Goal: Information Seeking & Learning: Find specific fact

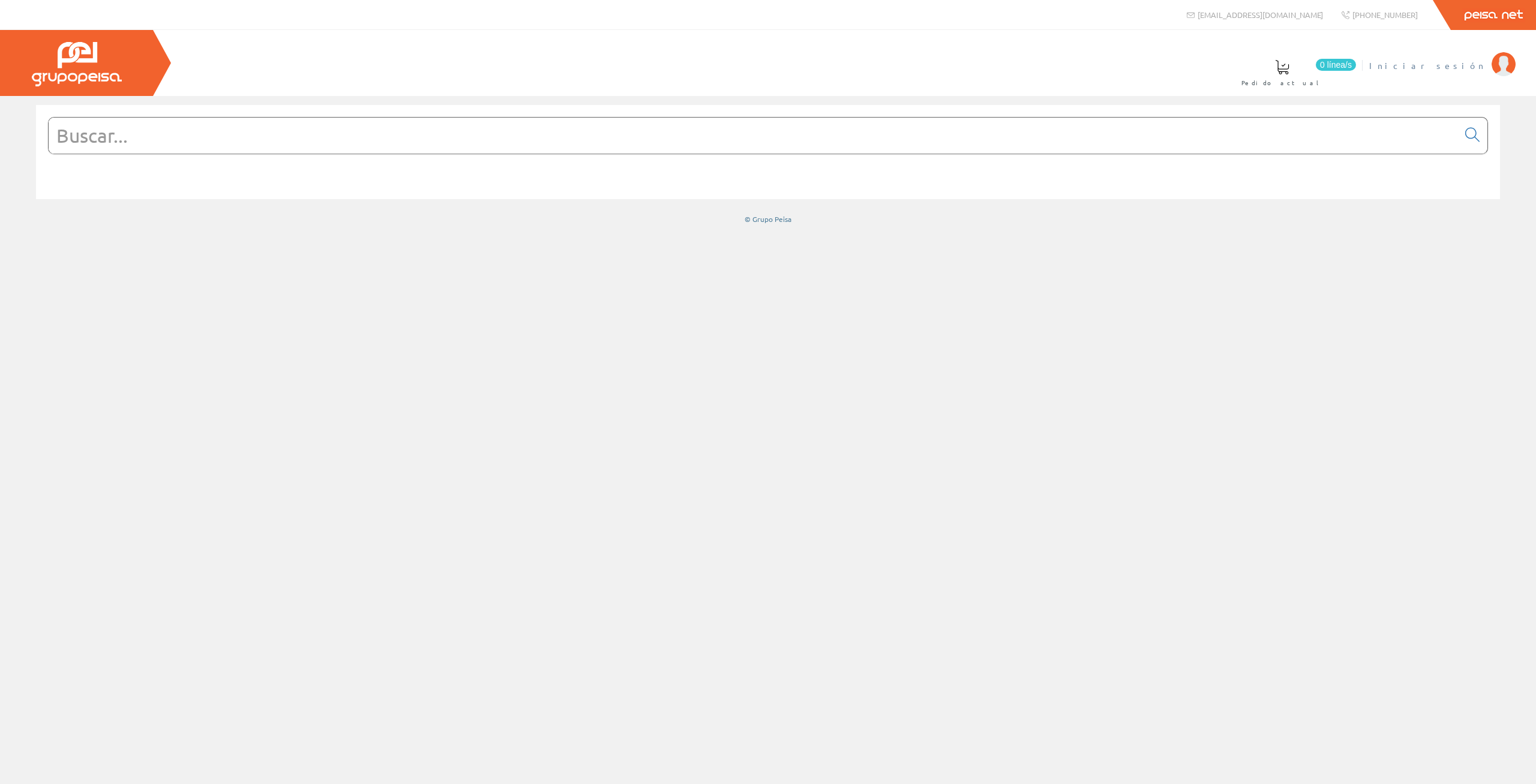
click at [1470, 66] on span "Iniciar sesión" at bounding box center [1427, 65] width 116 height 12
click at [1389, 70] on span "ELECTRICIDAD INMEGA S.L" at bounding box center [1394, 65] width 184 height 12
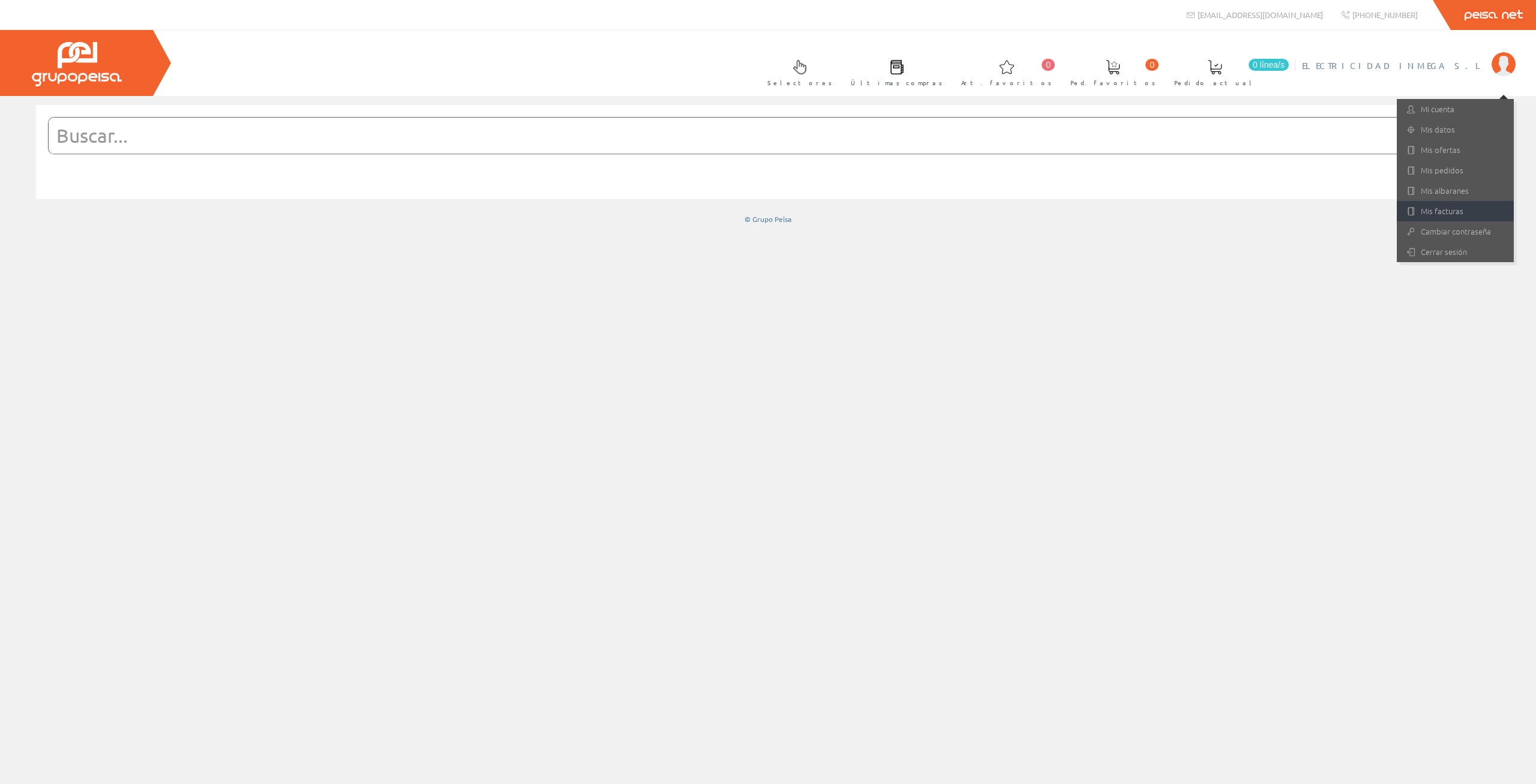
click at [1460, 212] on link "Mis facturas" at bounding box center [1455, 211] width 117 height 21
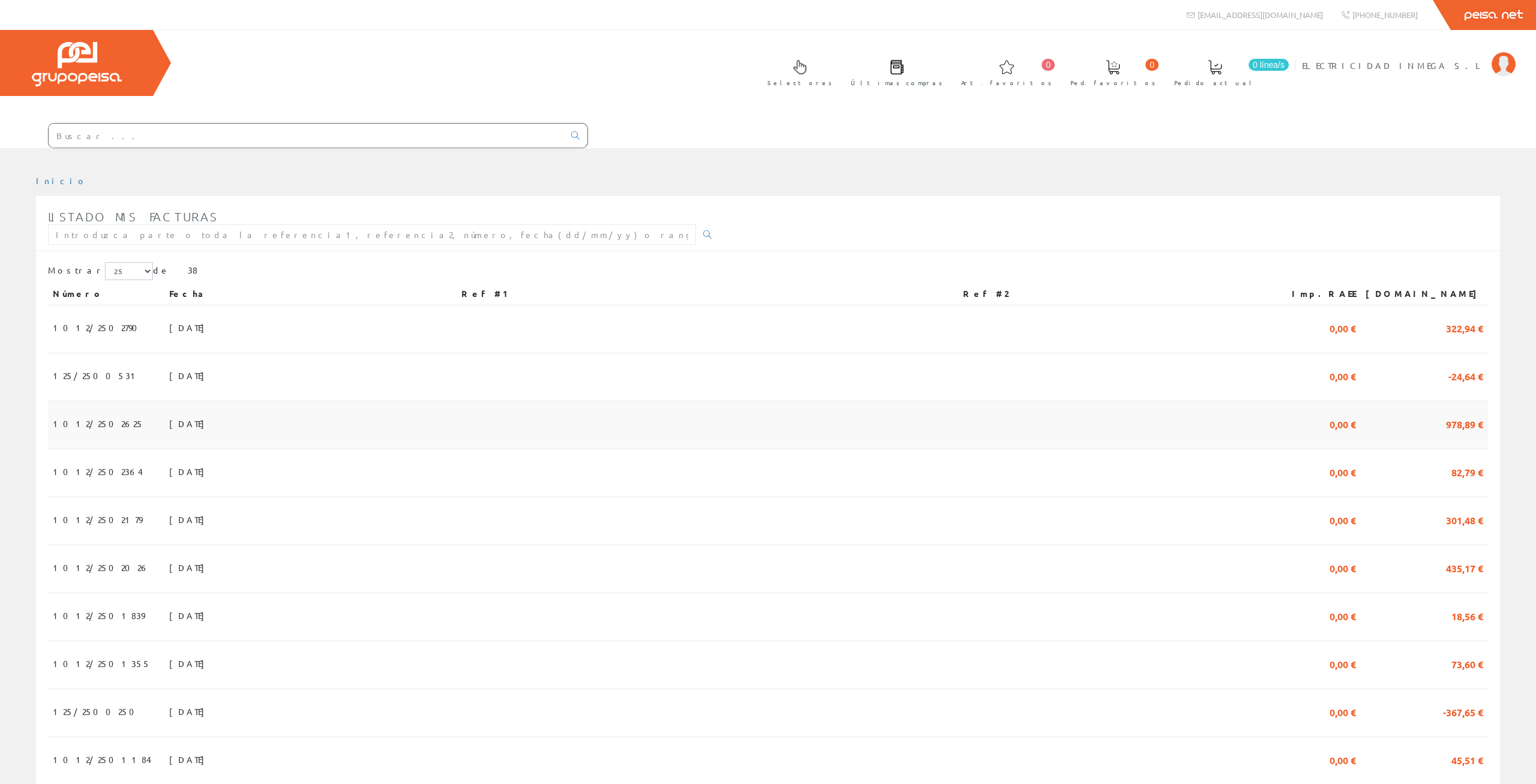
click at [1131, 401] on td at bounding box center [1114, 425] width 312 height 48
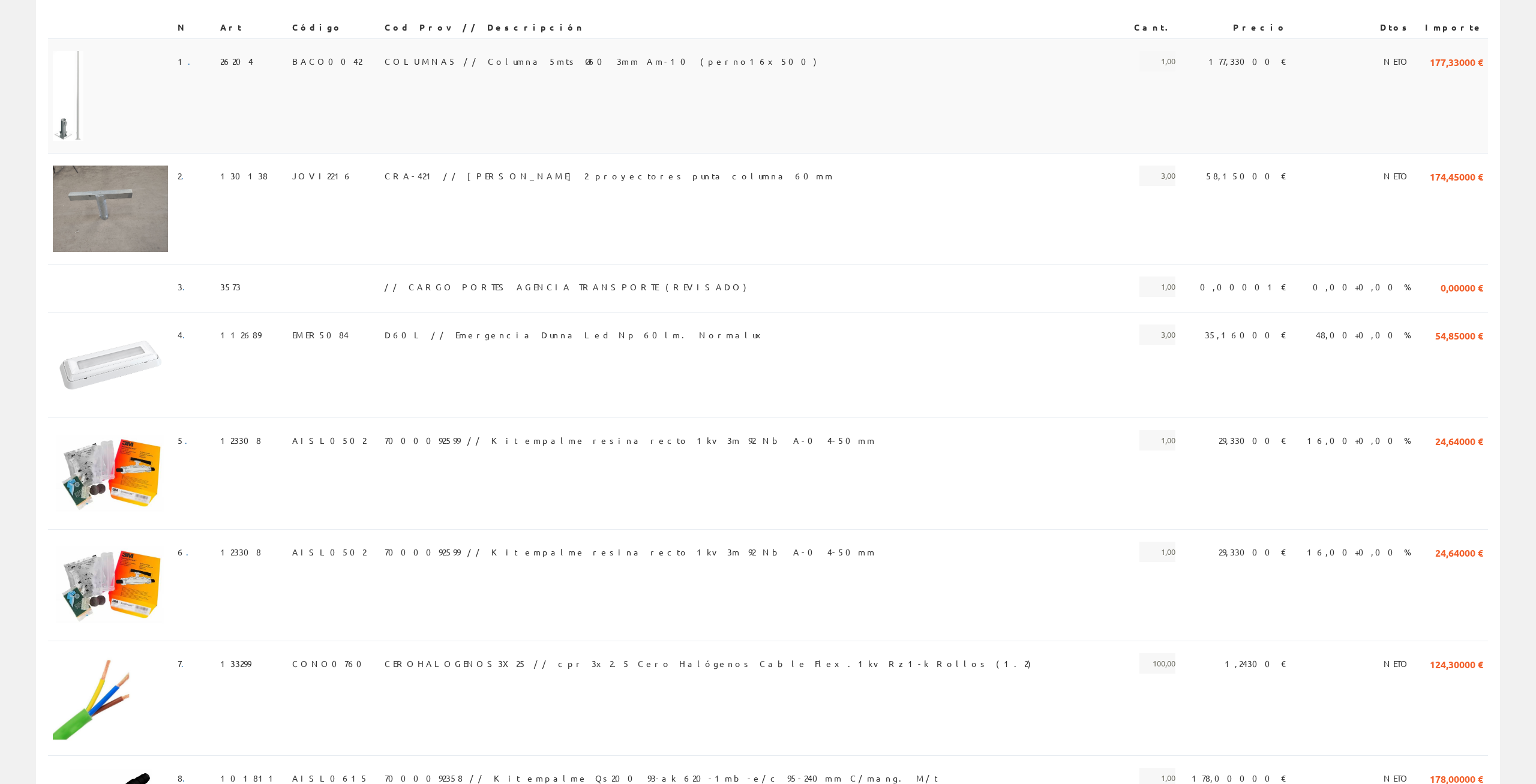
scroll to position [146, 0]
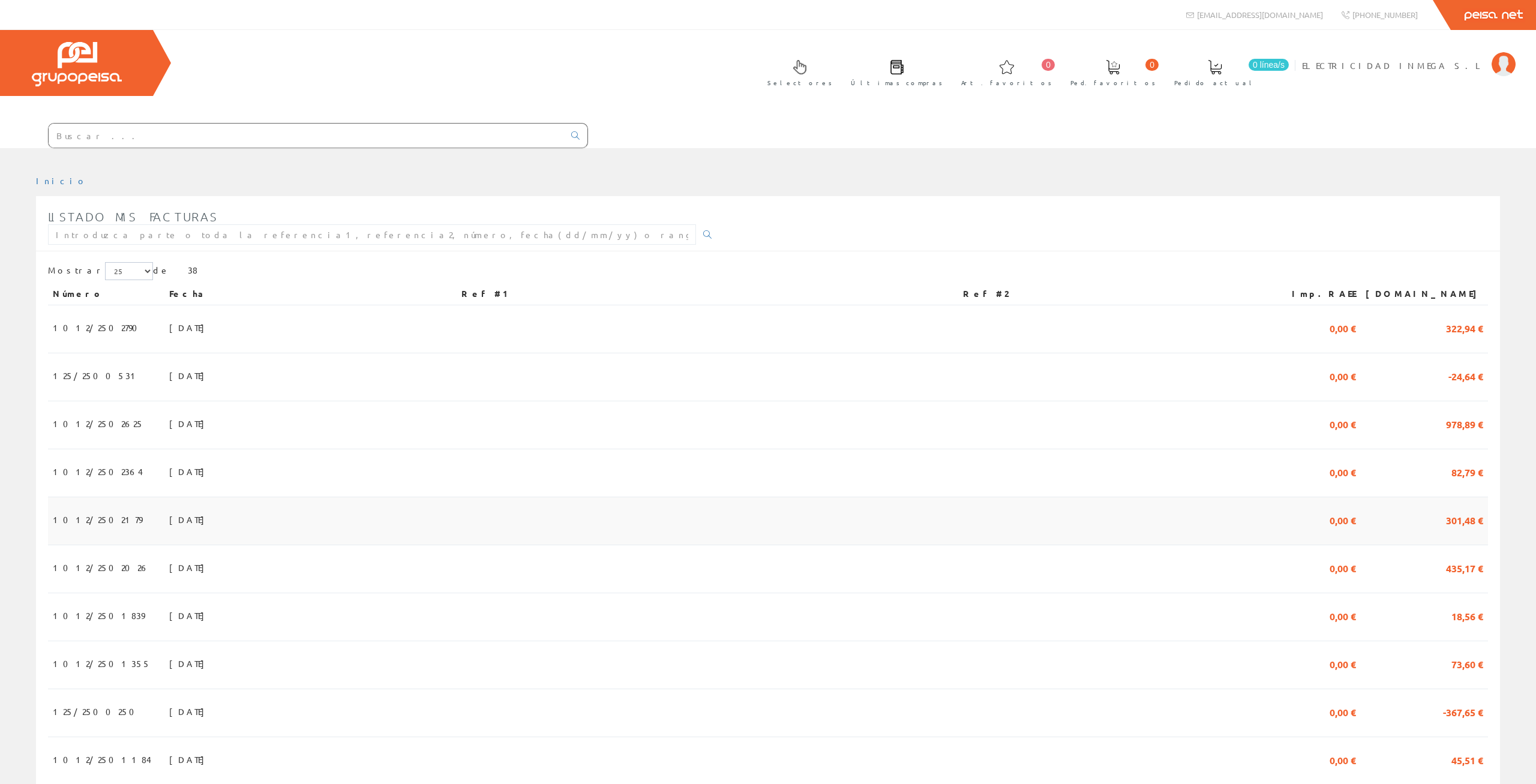
click at [1271, 497] on td at bounding box center [1114, 521] width 312 height 48
click at [457, 545] on td "[DATE]" at bounding box center [311, 569] width 292 height 48
click at [734, 497] on td at bounding box center [707, 521] width 501 height 48
click at [405, 545] on td "15/07/2025" at bounding box center [311, 569] width 292 height 48
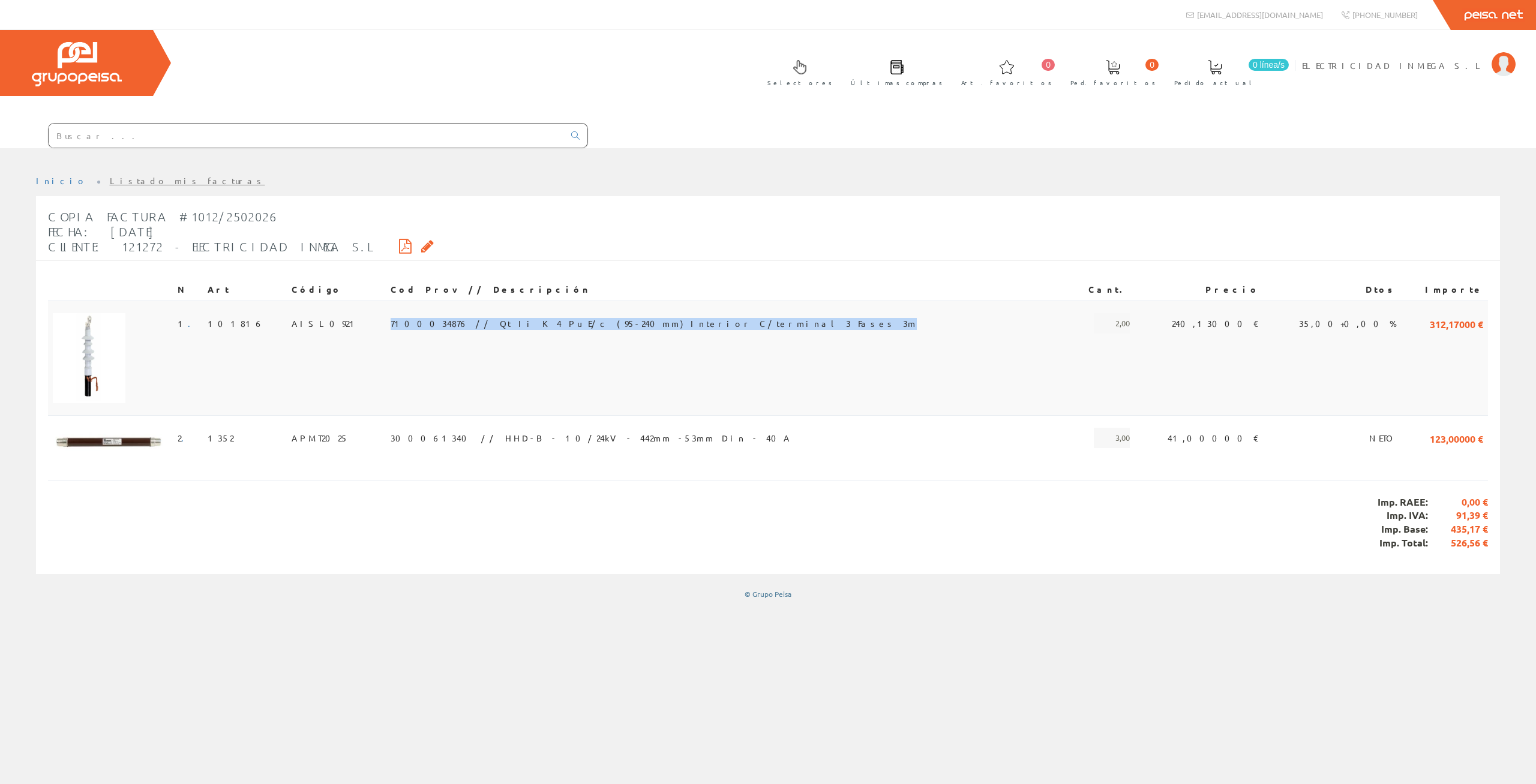
drag, startPoint x: 683, startPoint y: 271, endPoint x: 400, endPoint y: 266, distance: 283.0
click at [400, 300] on td "7100034876 // Qt Ii K4 Pu E/c (95-240mm) Interior C/terminal 3 Fases 3m" at bounding box center [728, 357] width 684 height 114
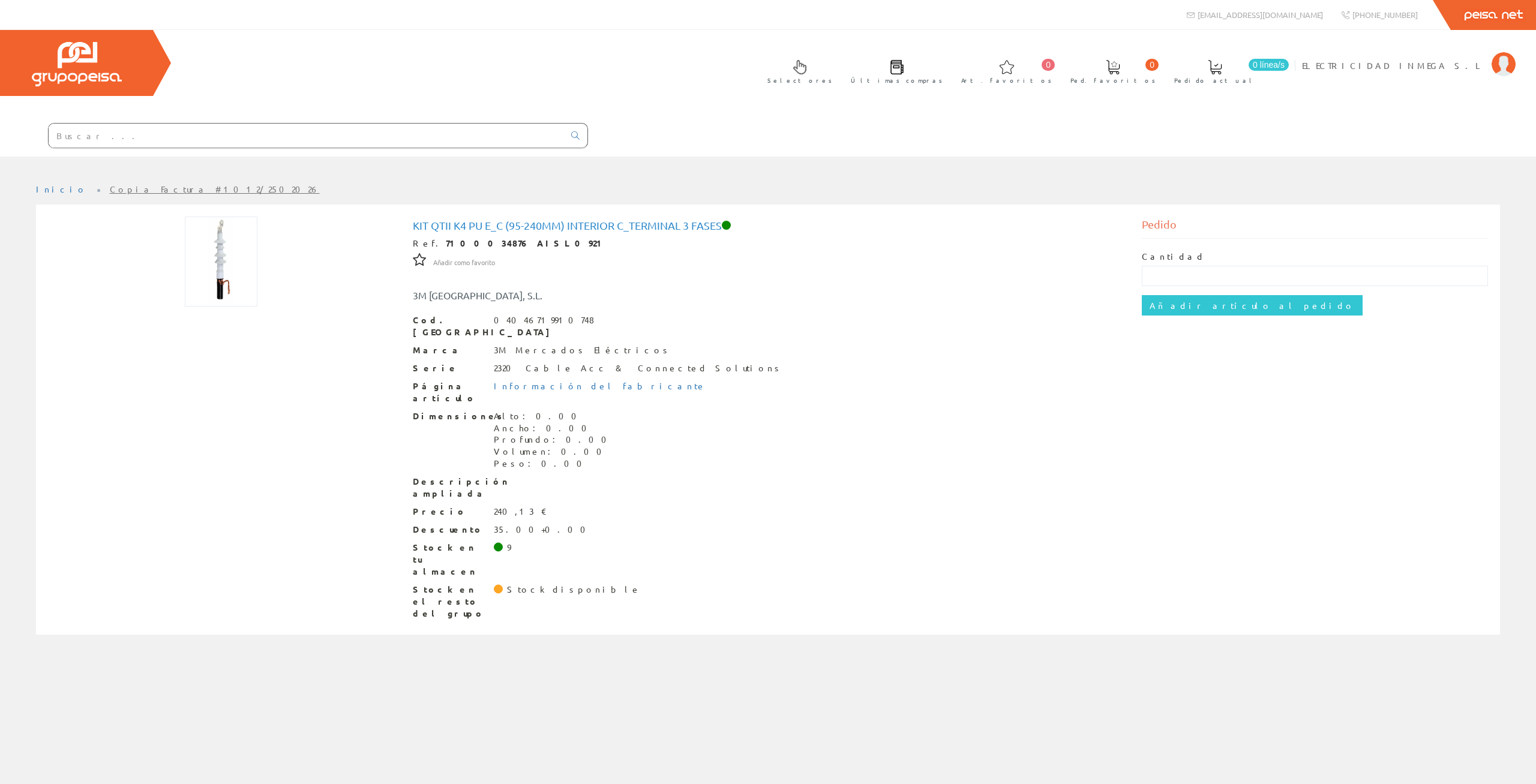
drag, startPoint x: 725, startPoint y: 167, endPoint x: 414, endPoint y: 160, distance: 311.1
click at [414, 219] on h1 "Kit QTII K4 Pu E_c (95-240mm) Interior C_terminal 3 Fases" at bounding box center [768, 225] width 711 height 12
copy h1 "Kit QTII K4 Pu E_c (95-240mm) Interior C_terminal 3 Fases"
drag, startPoint x: 521, startPoint y: 182, endPoint x: 430, endPoint y: 183, distance: 91.0
click at [430, 238] on div "Ref. 7100034876 AISL0921" at bounding box center [768, 243] width 711 height 12
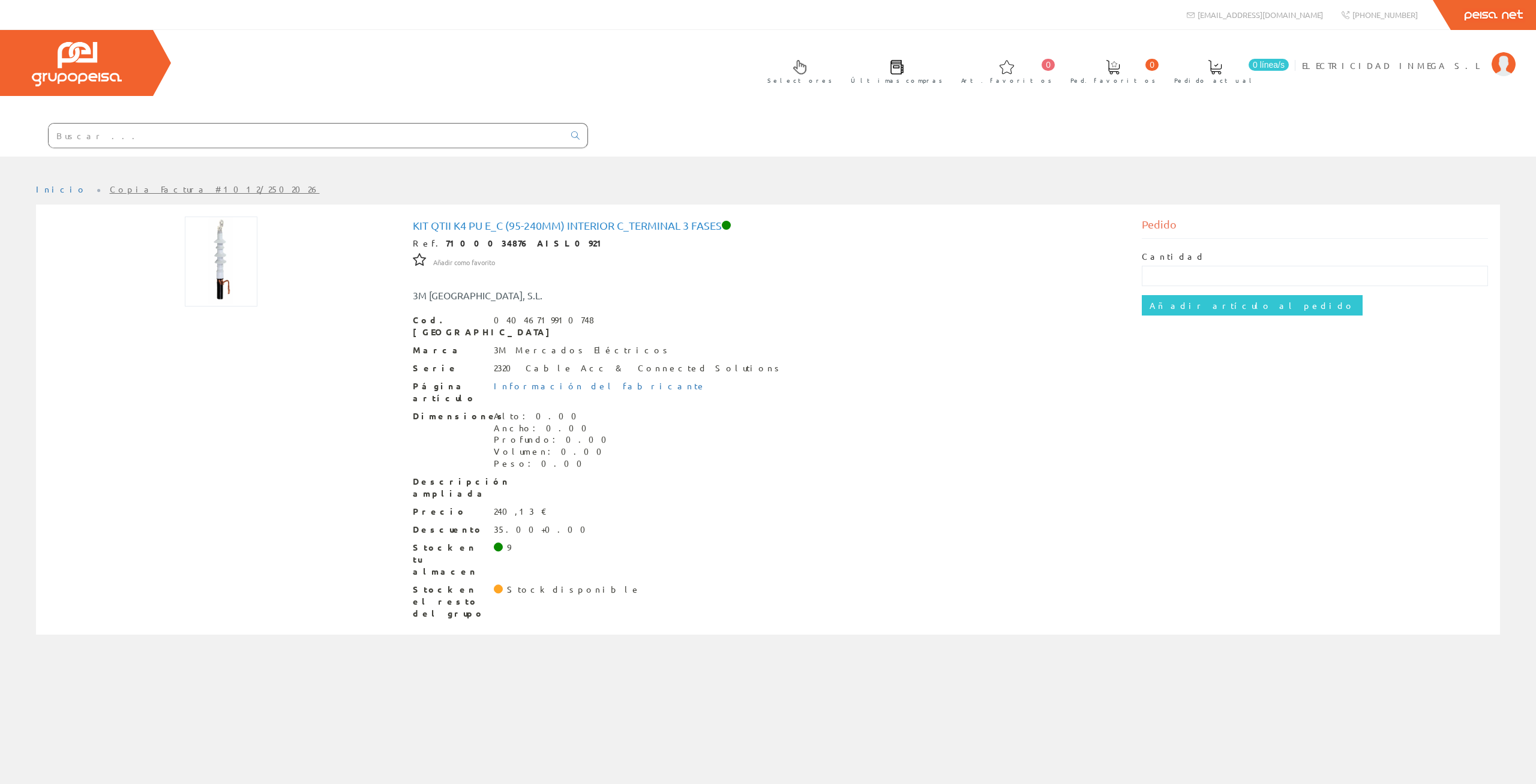
click at [761, 288] on div "3M ESPAÑA, S.L." at bounding box center [616, 295] width 425 height 14
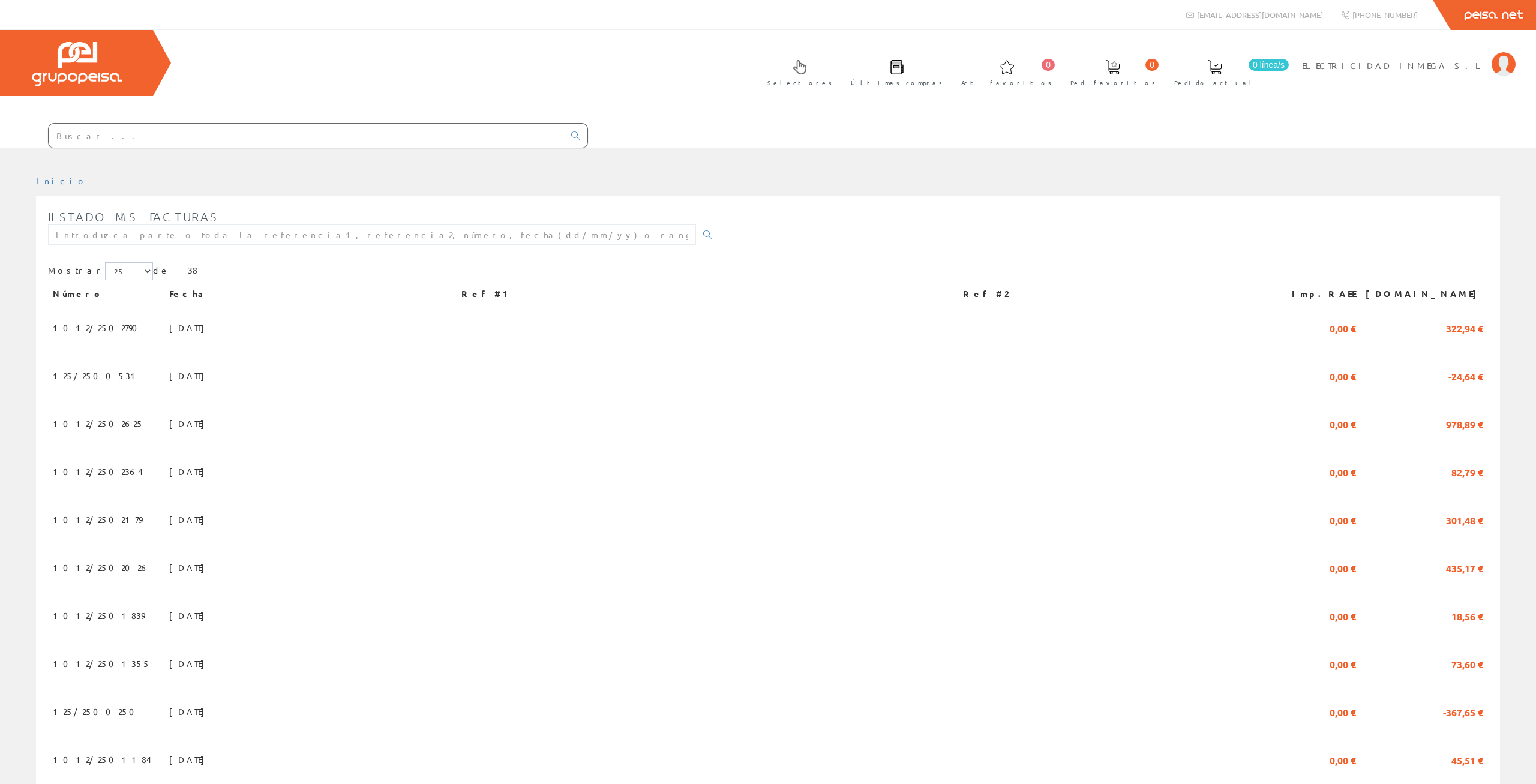
click at [197, 305] on td "[DATE]" at bounding box center [311, 329] width 292 height 48
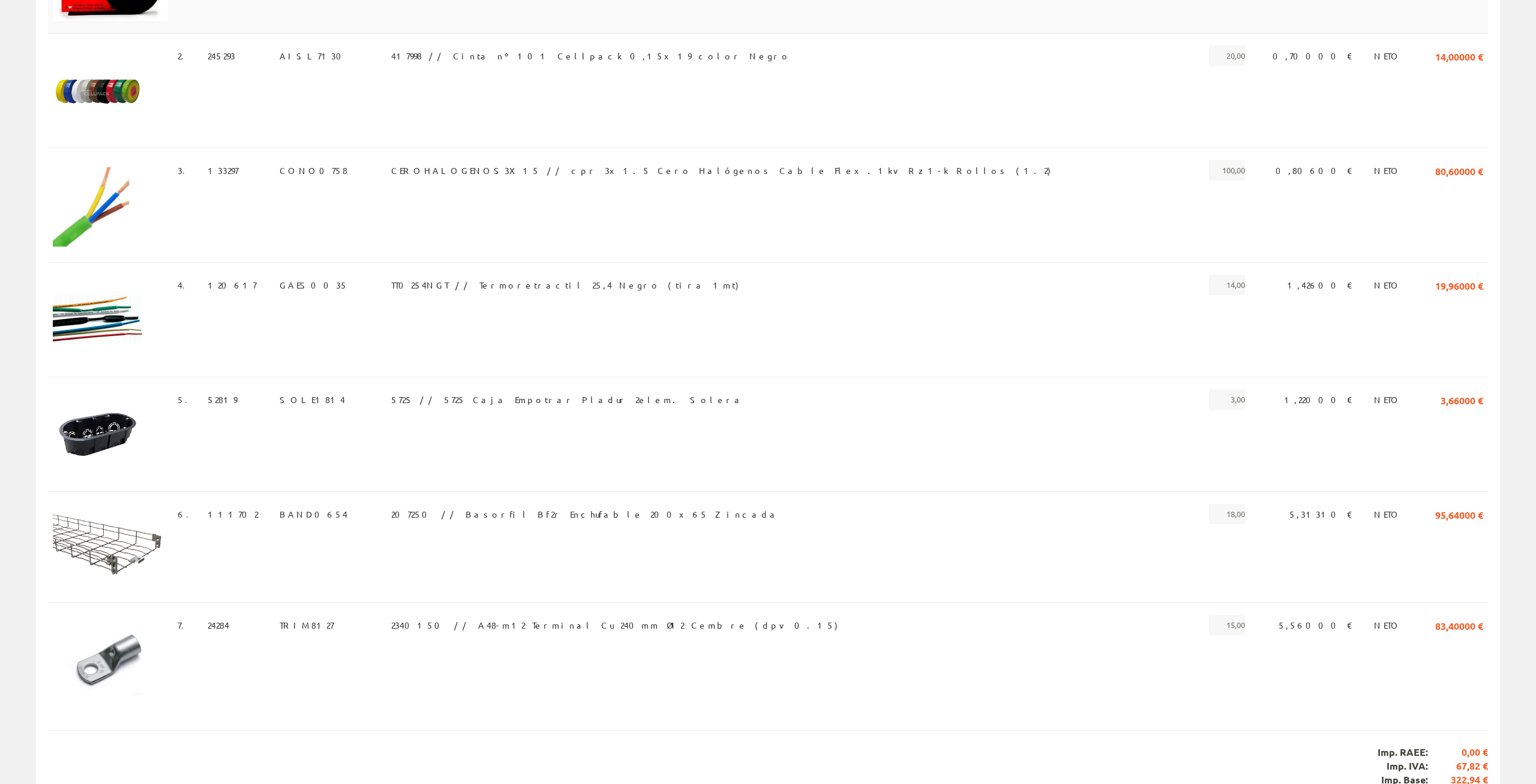
scroll to position [390, 0]
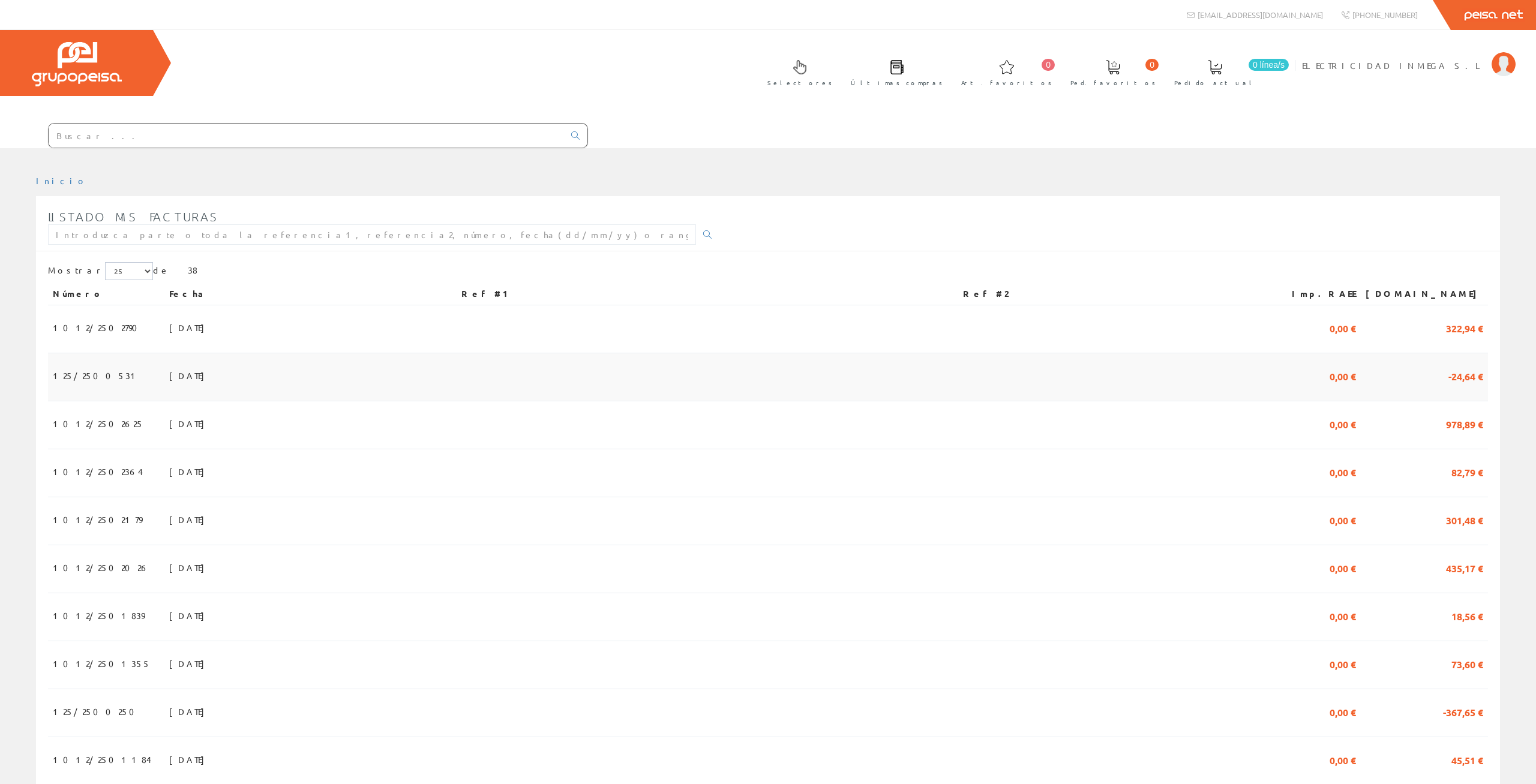
click at [169, 365] on span "15/09/2025" at bounding box center [190, 376] width 41 height 21
click at [169, 413] on span "[DATE]" at bounding box center [190, 423] width 41 height 21
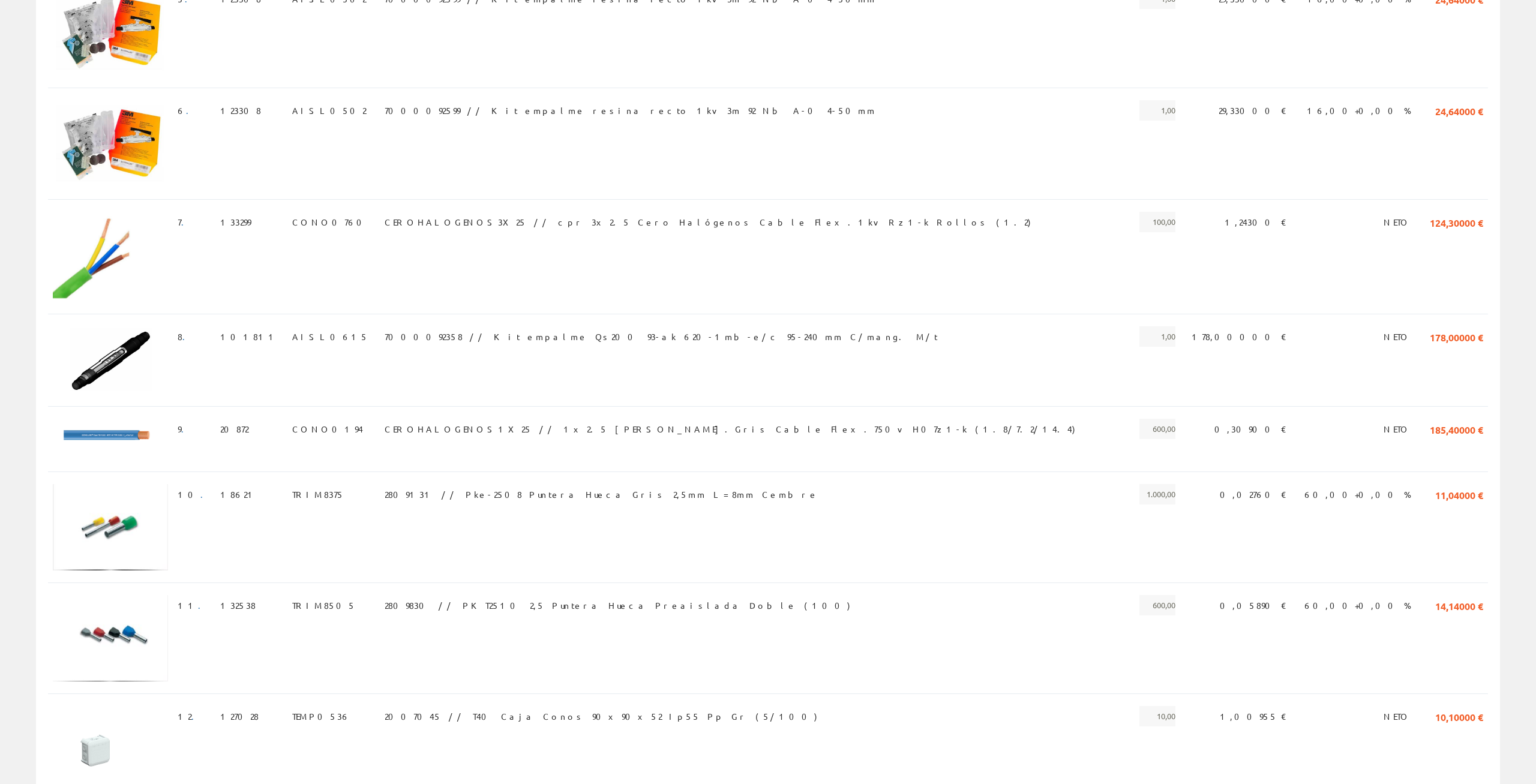
scroll to position [734, 0]
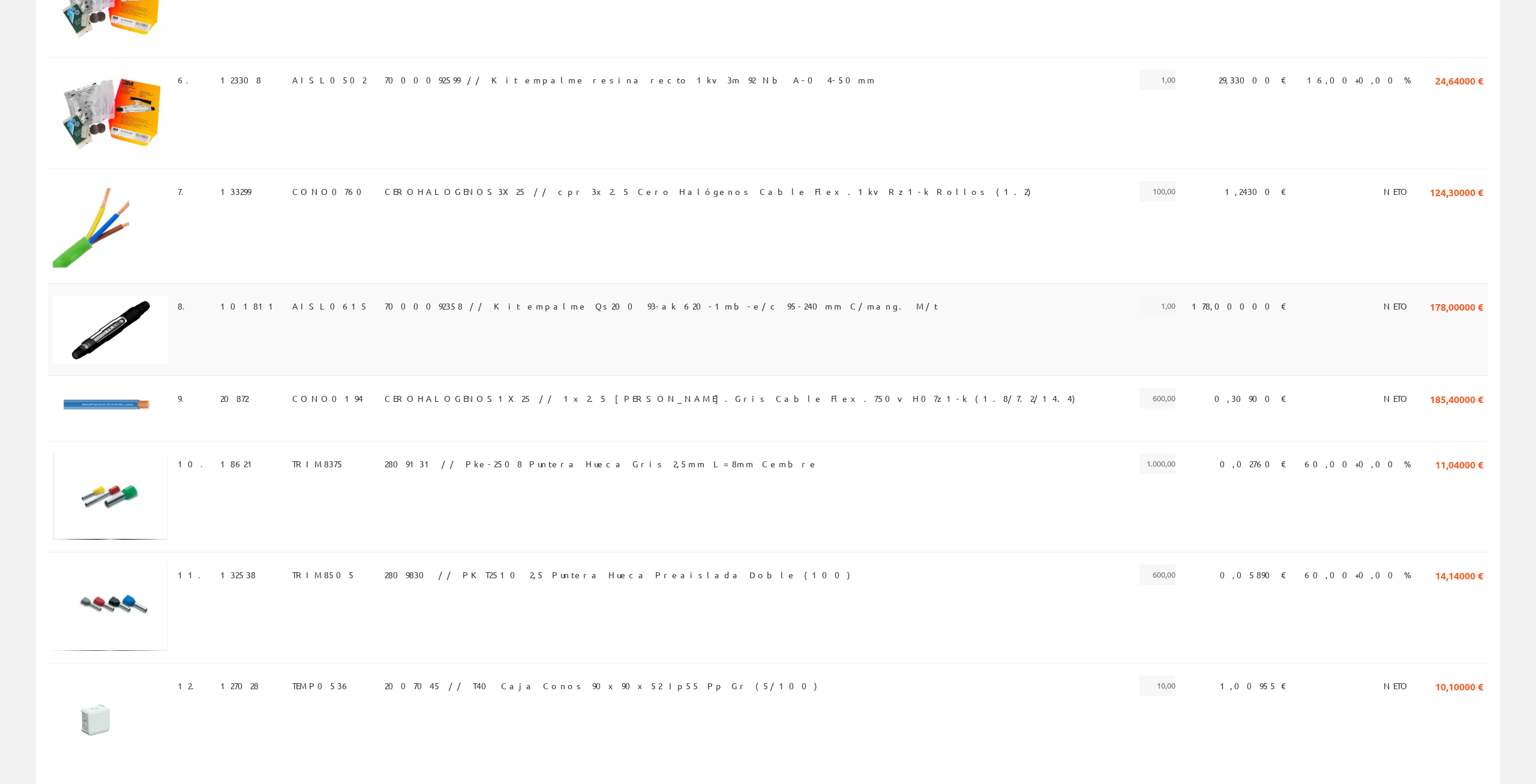
click at [552, 295] on span "7000092358 // Kit empalme Qs200 93-ak 620-1mb-e/c 95-240mm C/mang. M/t" at bounding box center [661, 306] width 553 height 21
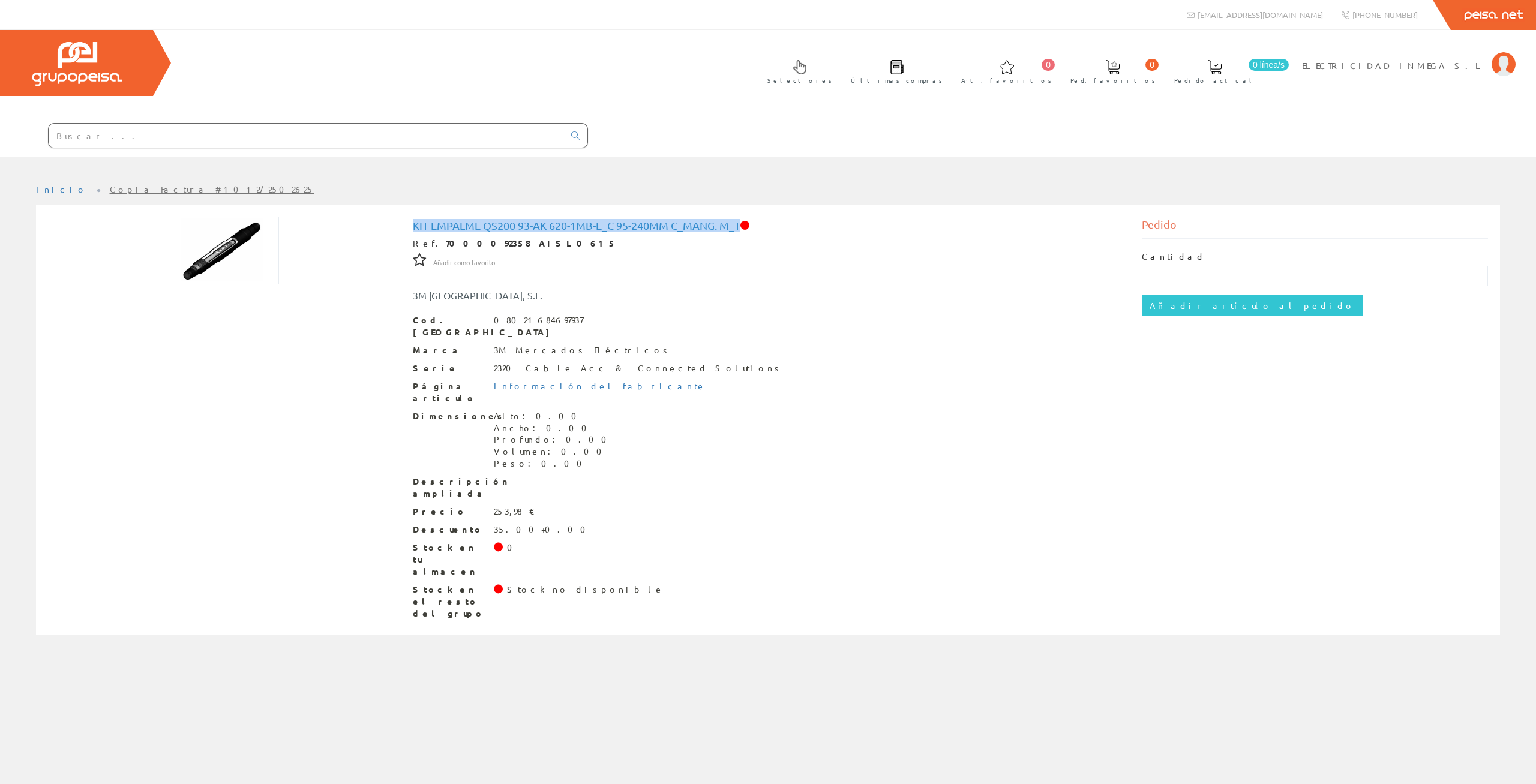
drag, startPoint x: 743, startPoint y: 166, endPoint x: 408, endPoint y: 169, distance: 335.0
click at [408, 217] on div "Kit empalme Qs200 93-ak 620-1mb-e_c 95-240mm C_mang. M_t Ref. 7000092358 AISL06…" at bounding box center [768, 421] width 729 height 409
copy h1 "Kit empalme Qs200 93-ak 620-1mb-e_c 95-240mm C_mang. M_t"
